Goal: Information Seeking & Learning: Learn about a topic

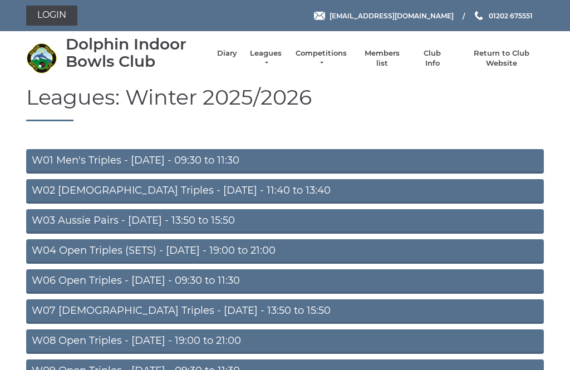
click at [317, 59] on link "Competitions" at bounding box center [320, 58] width 53 height 20
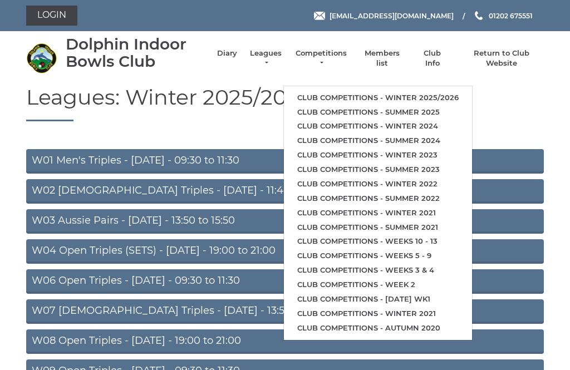
click at [412, 91] on link "Club competitions - Winter 2025/2026" at bounding box center [378, 98] width 188 height 14
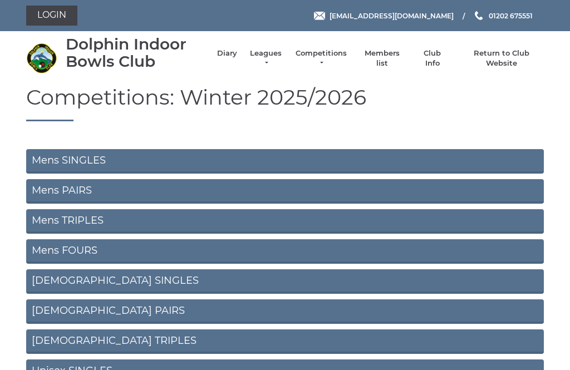
click at [368, 187] on link "Mens PAIRS" at bounding box center [284, 191] width 517 height 24
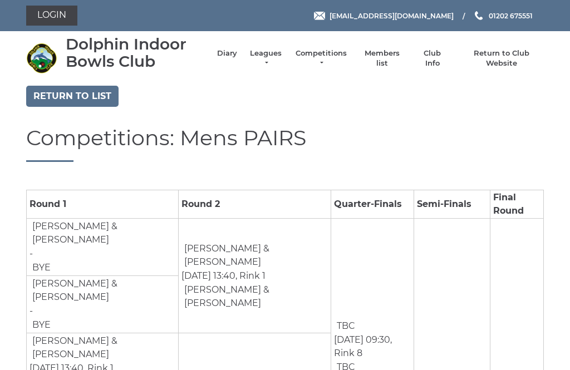
click at [78, 93] on link "Return to list" at bounding box center [72, 96] width 92 height 21
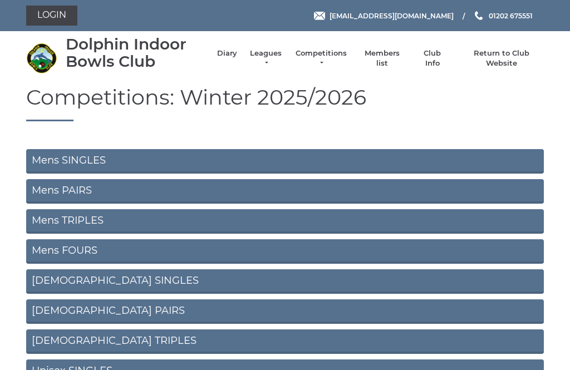
click at [165, 214] on link "Mens TRIPLES" at bounding box center [284, 221] width 517 height 24
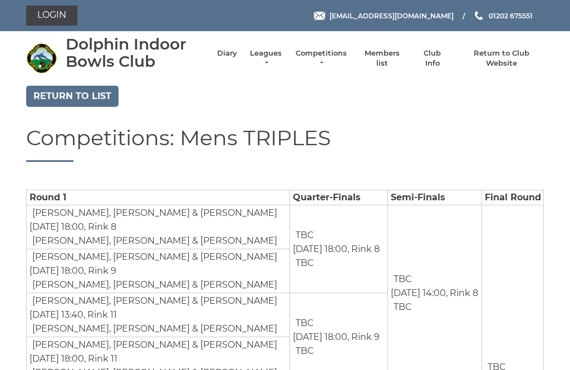
click at [77, 94] on link "Return to list" at bounding box center [72, 96] width 92 height 21
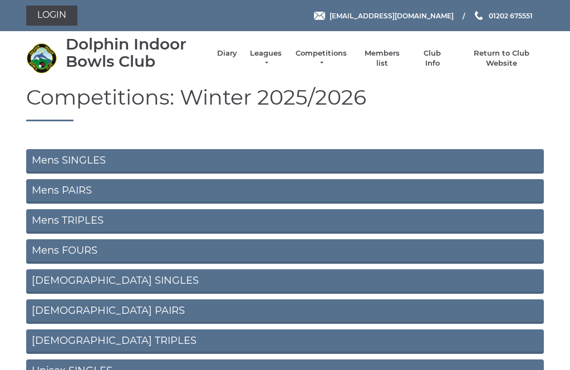
click at [166, 252] on link "Mens FOURS" at bounding box center [284, 251] width 517 height 24
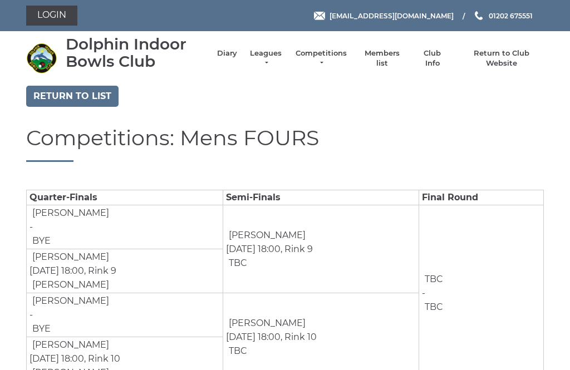
scroll to position [3, 0]
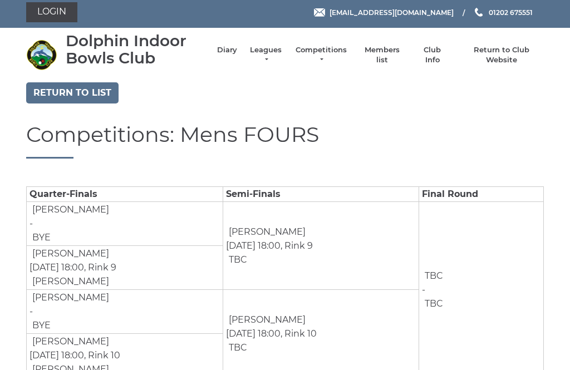
click at [73, 90] on link "Return to list" at bounding box center [72, 92] width 92 height 21
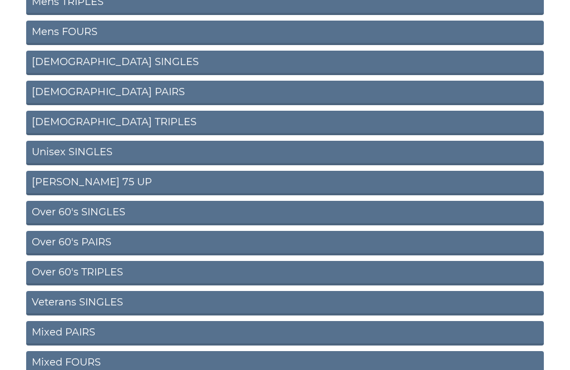
scroll to position [222, 0]
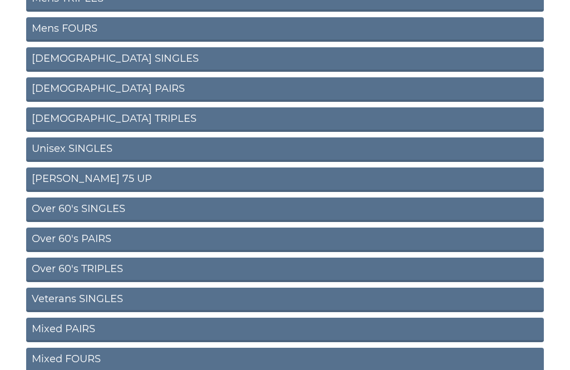
click at [193, 234] on link "Over 60's PAIRS" at bounding box center [284, 239] width 517 height 24
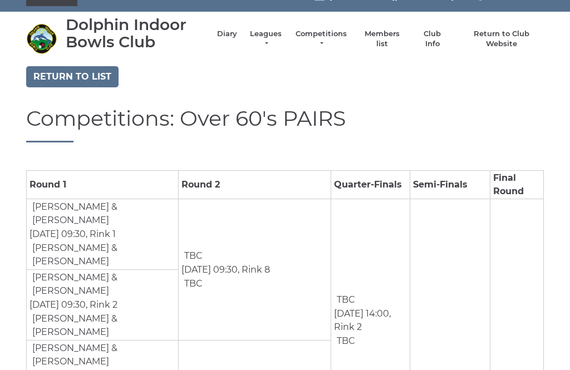
scroll to position [19, 0]
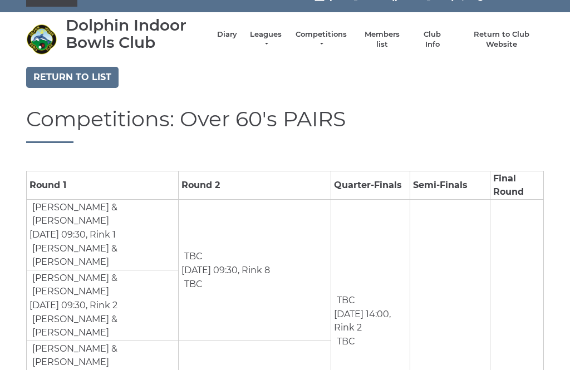
click at [78, 71] on link "Return to list" at bounding box center [72, 77] width 92 height 21
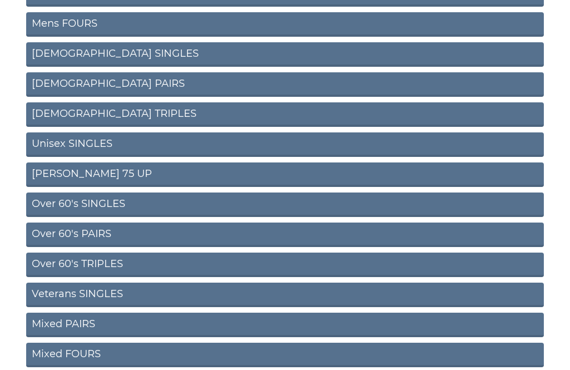
scroll to position [227, 0]
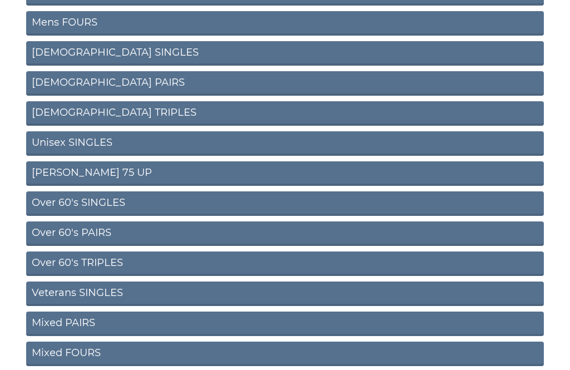
click at [157, 262] on link "Over 60's TRIPLES" at bounding box center [284, 264] width 517 height 24
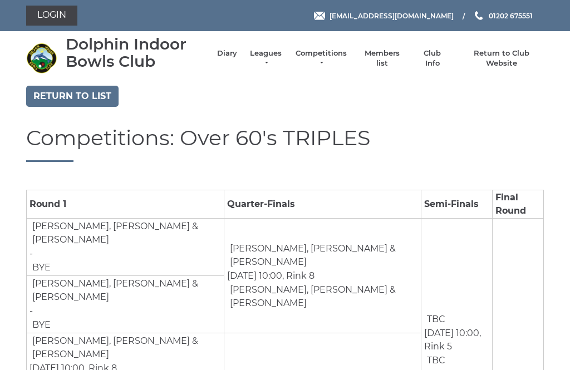
click at [80, 87] on link "Return to list" at bounding box center [72, 96] width 92 height 21
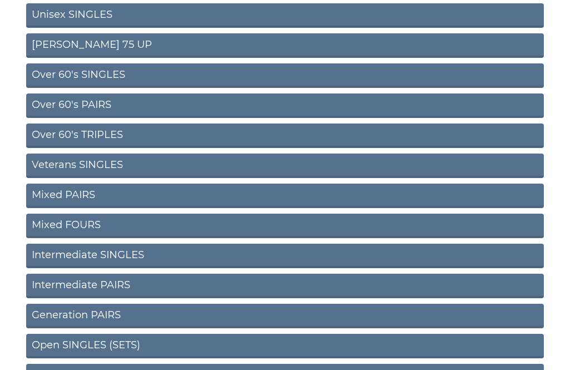
scroll to position [356, 0]
click at [135, 221] on link "Mixed FOURS" at bounding box center [284, 226] width 517 height 24
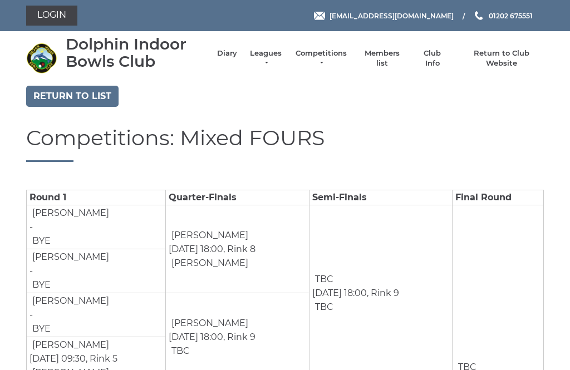
click at [71, 93] on link "Return to list" at bounding box center [72, 96] width 92 height 21
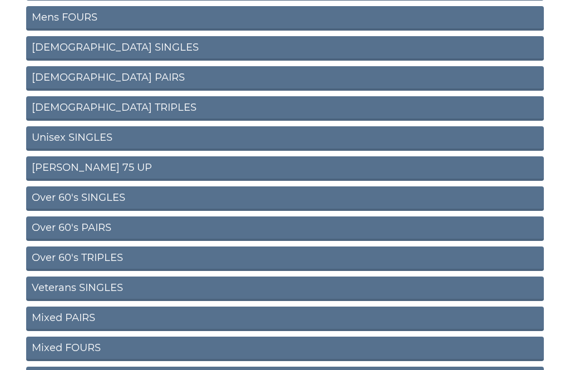
scroll to position [232, 0]
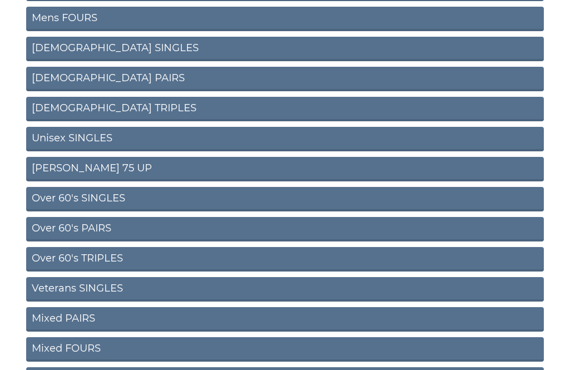
click at [166, 226] on link "Over 60's PAIRS" at bounding box center [284, 229] width 517 height 24
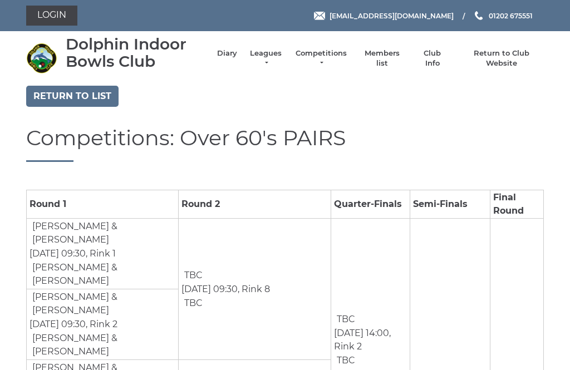
click at [77, 95] on link "Return to list" at bounding box center [72, 96] width 92 height 21
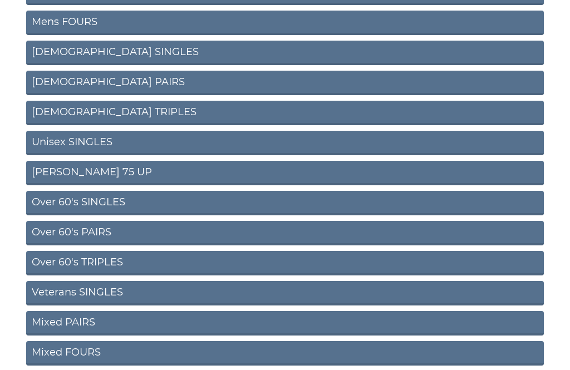
scroll to position [229, 0]
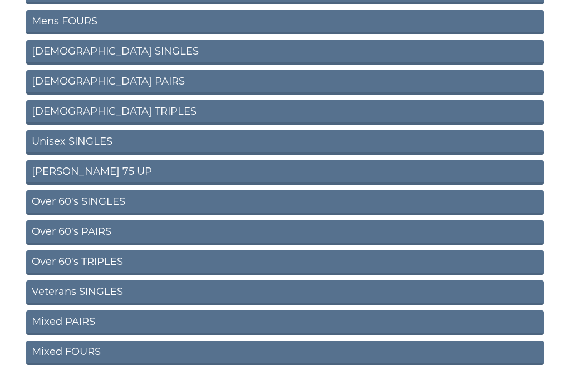
click at [187, 258] on link "Over 60's TRIPLES" at bounding box center [284, 263] width 517 height 24
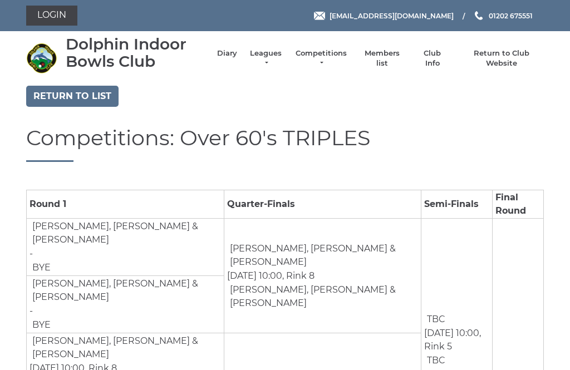
click at [75, 96] on link "Return to list" at bounding box center [72, 96] width 92 height 21
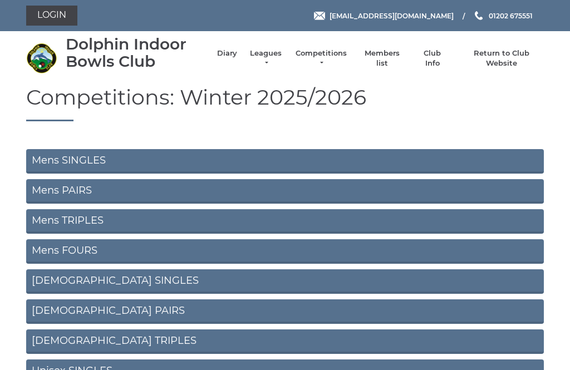
click at [493, 54] on link "Return to Club Website" at bounding box center [501, 58] width 84 height 20
